Goal: Transaction & Acquisition: Purchase product/service

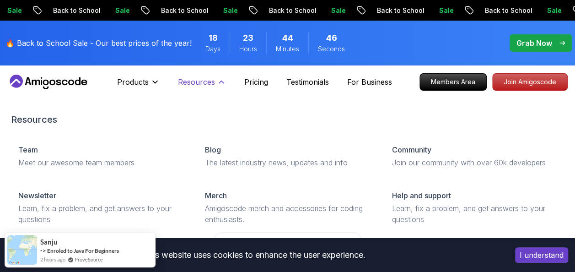
click at [206, 84] on p "Resources" at bounding box center [196, 81] width 37 height 11
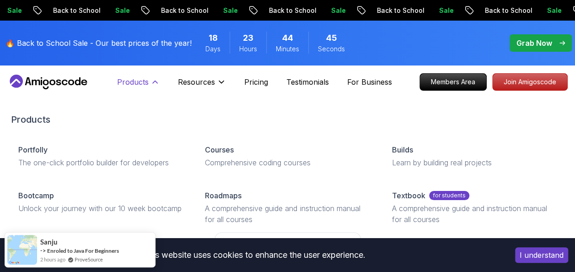
click at [148, 83] on p "Products" at bounding box center [133, 81] width 32 height 11
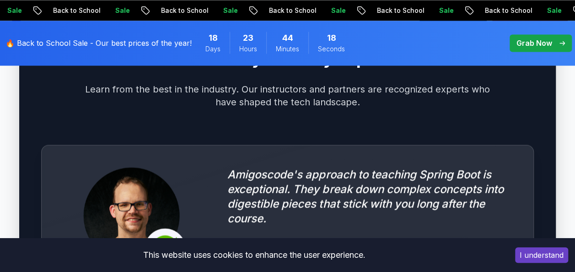
scroll to position [2514, 0]
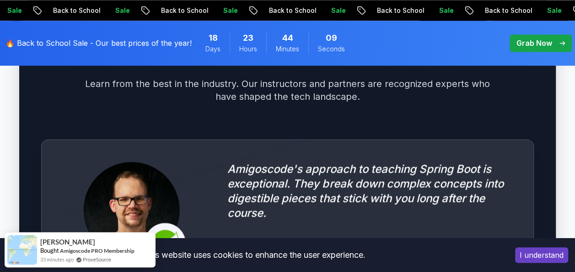
click at [19, 105] on div "Trusted by Industry Experts Learn from the best in the industry. Our instructor…" at bounding box center [287, 262] width 536 height 525
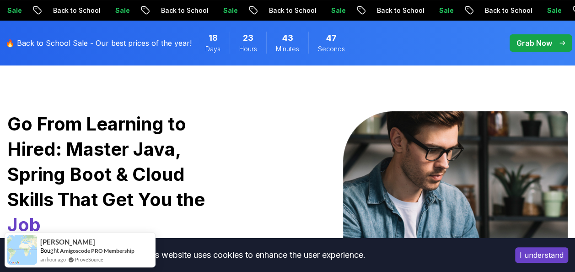
scroll to position [0, 0]
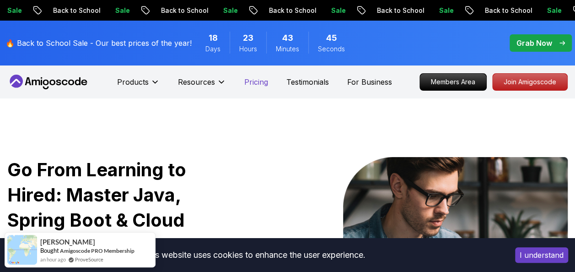
click at [258, 82] on p "Pricing" at bounding box center [256, 81] width 24 height 11
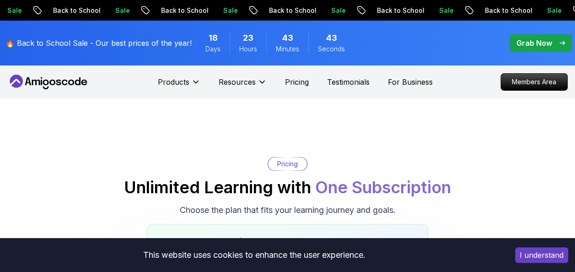
click at [532, 46] on p "Grab Now" at bounding box center [534, 42] width 36 height 11
click at [535, 43] on p "Grab Now" at bounding box center [534, 42] width 36 height 11
